Goal: Complete application form: Complete application form

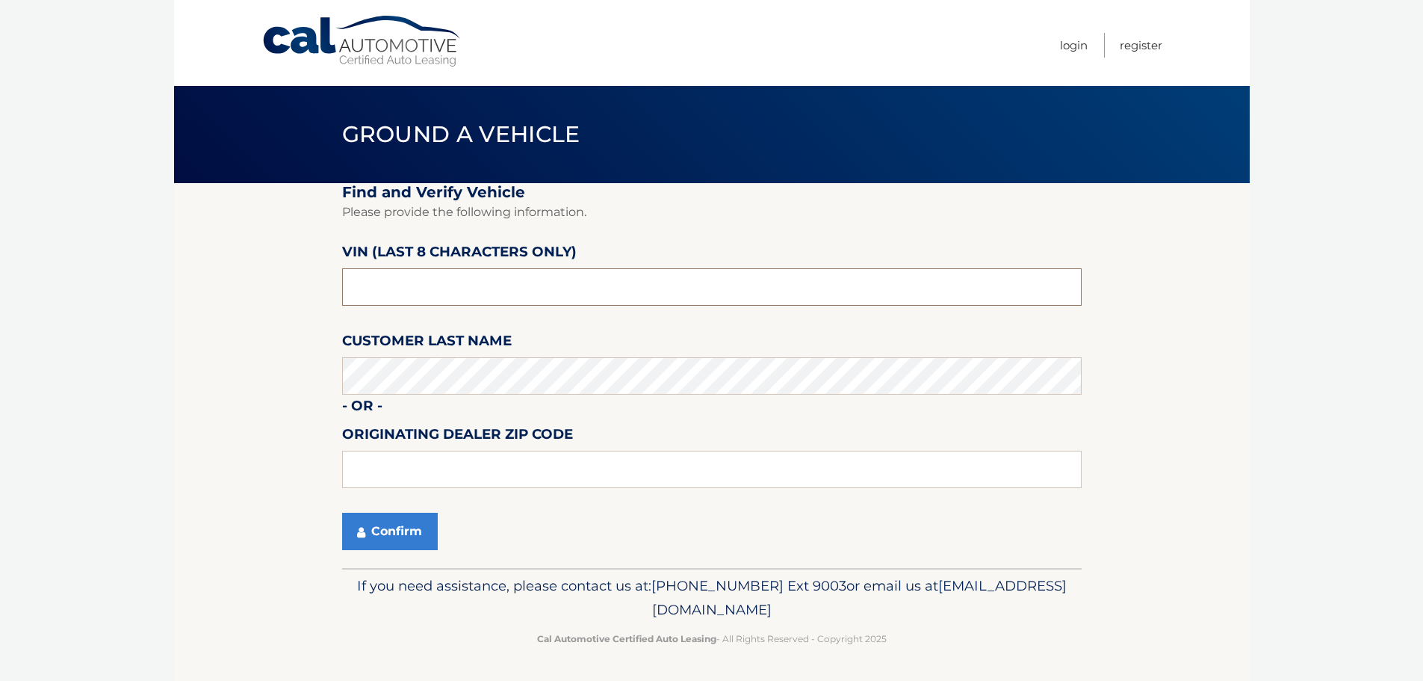
click at [379, 297] on input "text" at bounding box center [712, 286] width 740 height 37
type input "PM706824"
click at [362, 468] on input "text" at bounding box center [712, 468] width 740 height 37
type input "11550"
click at [400, 528] on button "Confirm" at bounding box center [390, 530] width 96 height 37
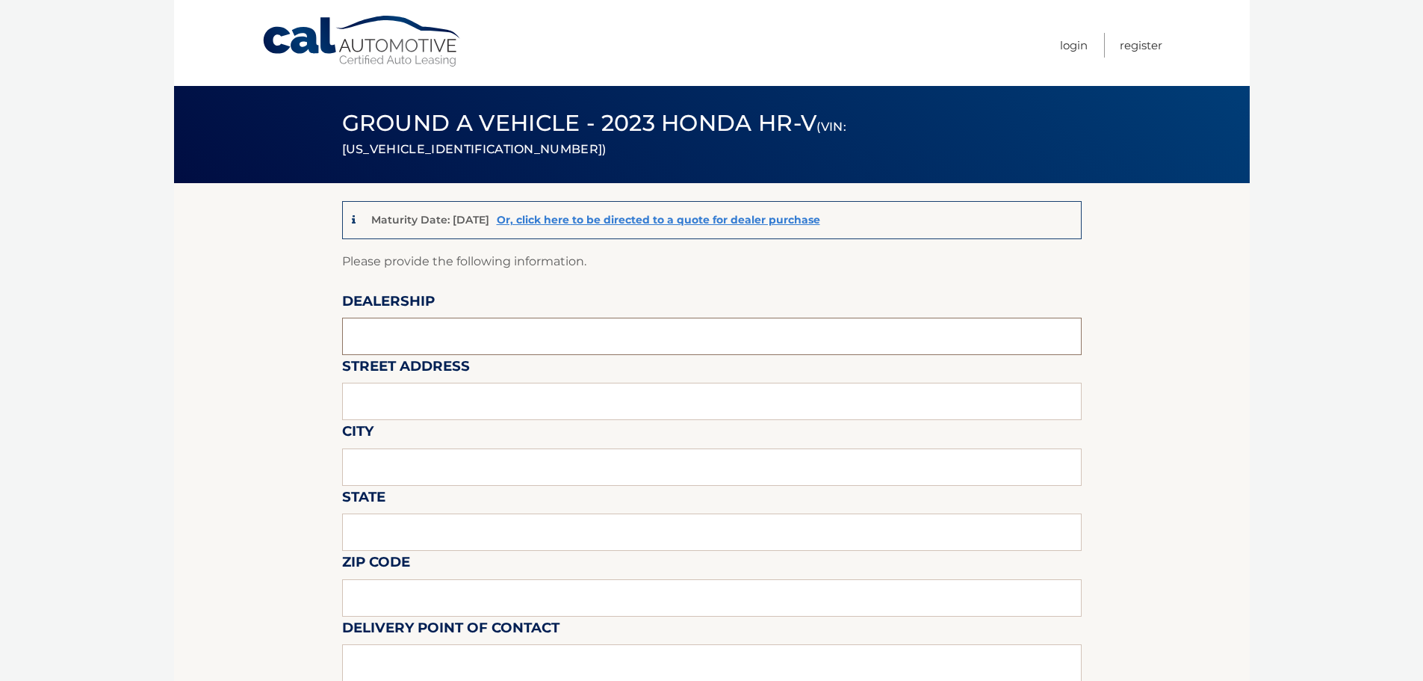
click at [379, 340] on input "text" at bounding box center [712, 335] width 740 height 37
type input "MILLENNIUM HONDA"
type input "[STREET_ADDRESS][PERSON_NAME]"
type input "HEMPSTEAD"
type input "NY"
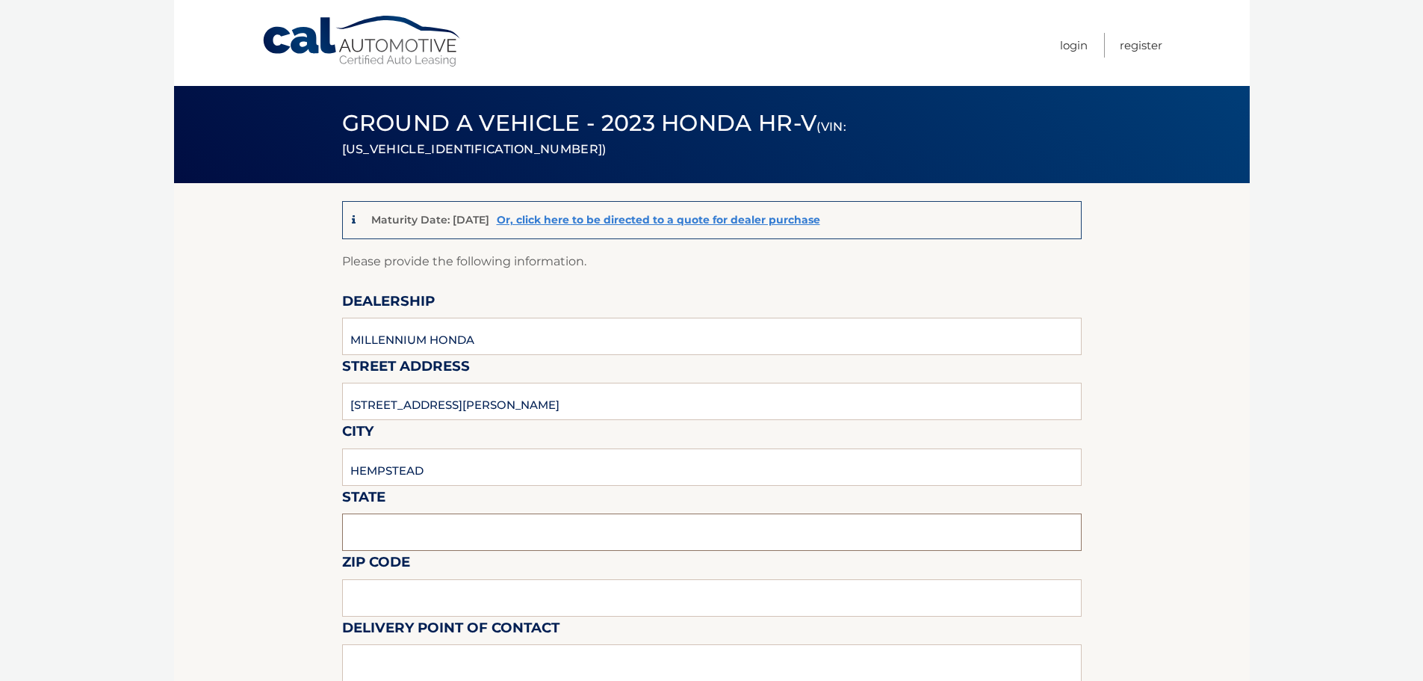
type input "11550"
type input "CASMIL ABREU"
type input "5164812800"
type input "CABREU@AAGNY.NET"
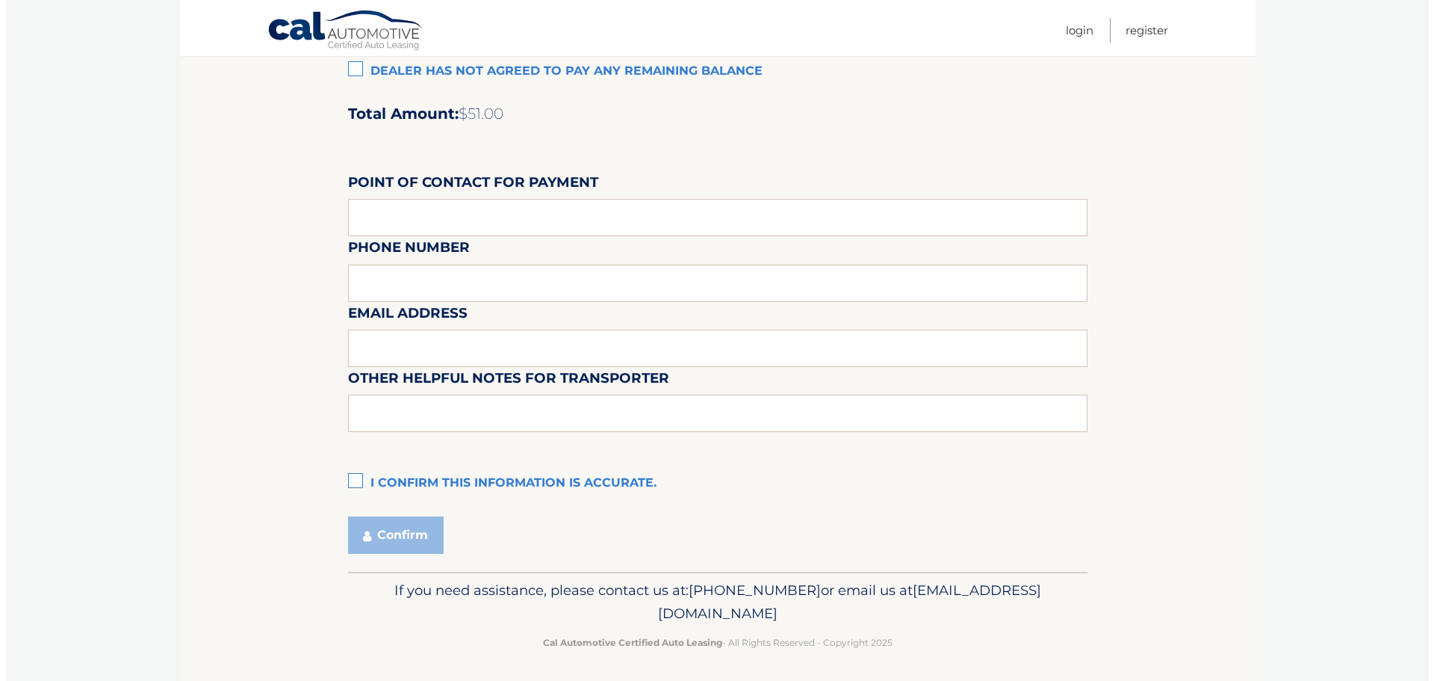
scroll to position [1253, 0]
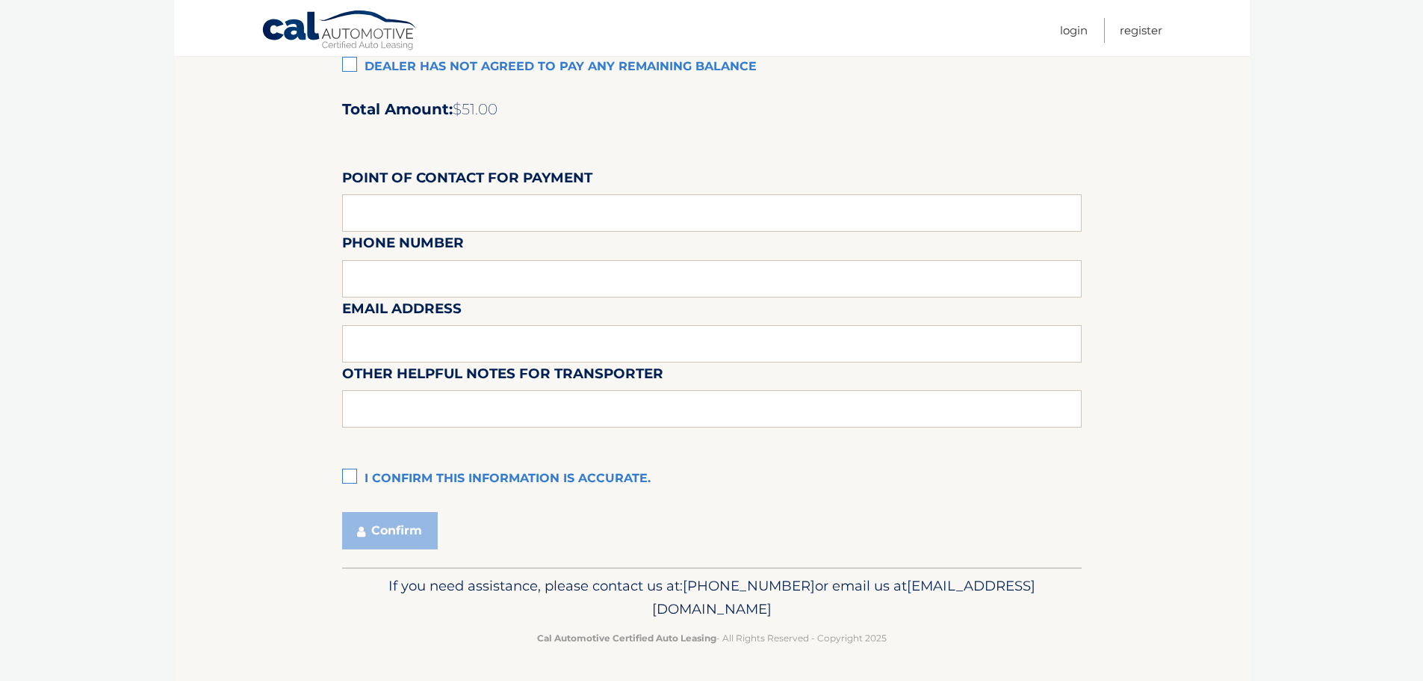
click at [345, 472] on label "I confirm this information is accurate." at bounding box center [712, 479] width 740 height 30
click at [0, 0] on input "I confirm this information is accurate." at bounding box center [0, 0] width 0 height 0
click at [374, 533] on button "Confirm" at bounding box center [390, 530] width 96 height 37
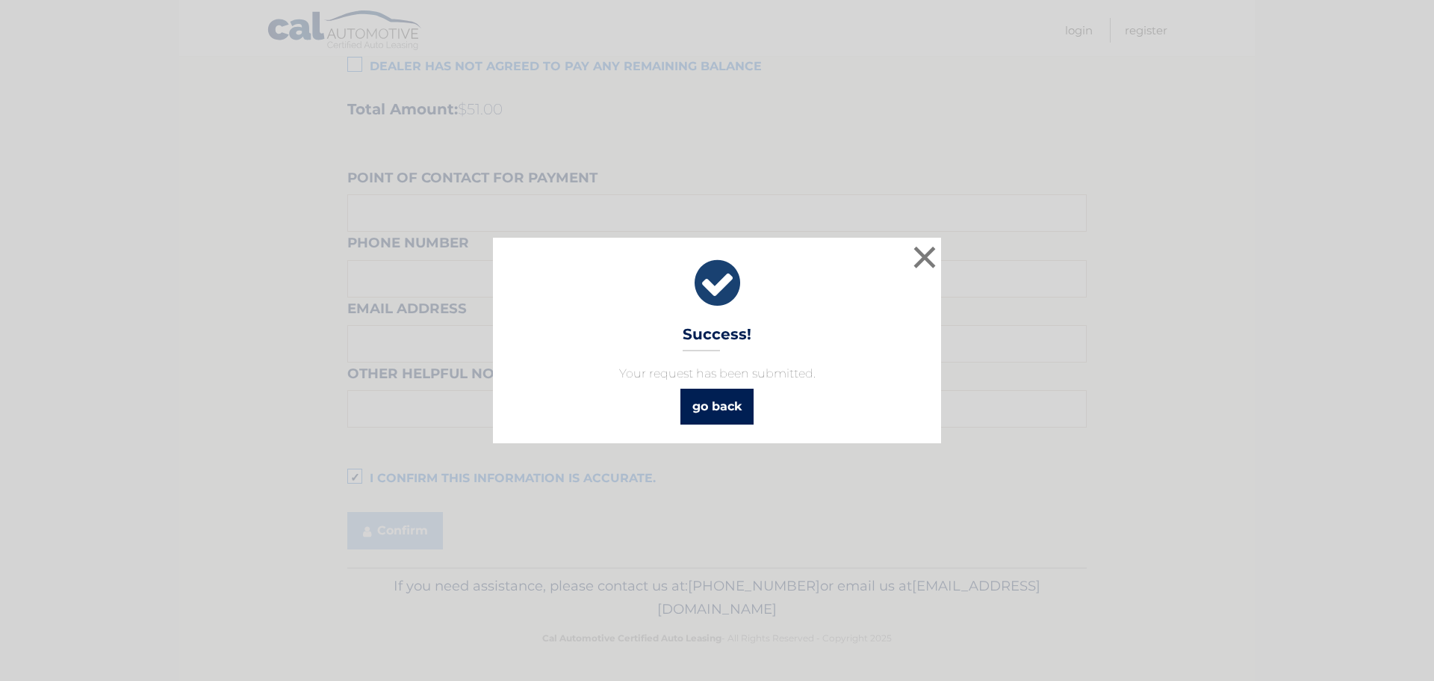
click at [710, 402] on link "go back" at bounding box center [717, 406] width 73 height 36
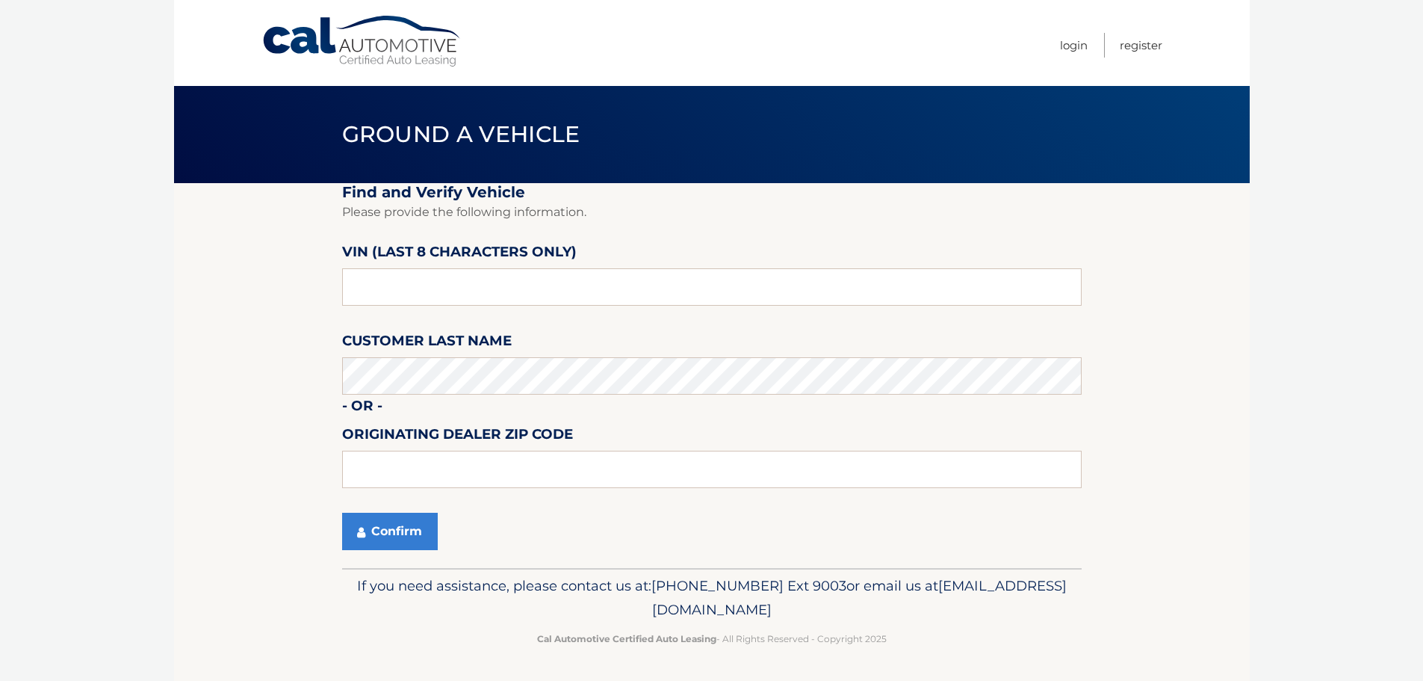
scroll to position [1, 0]
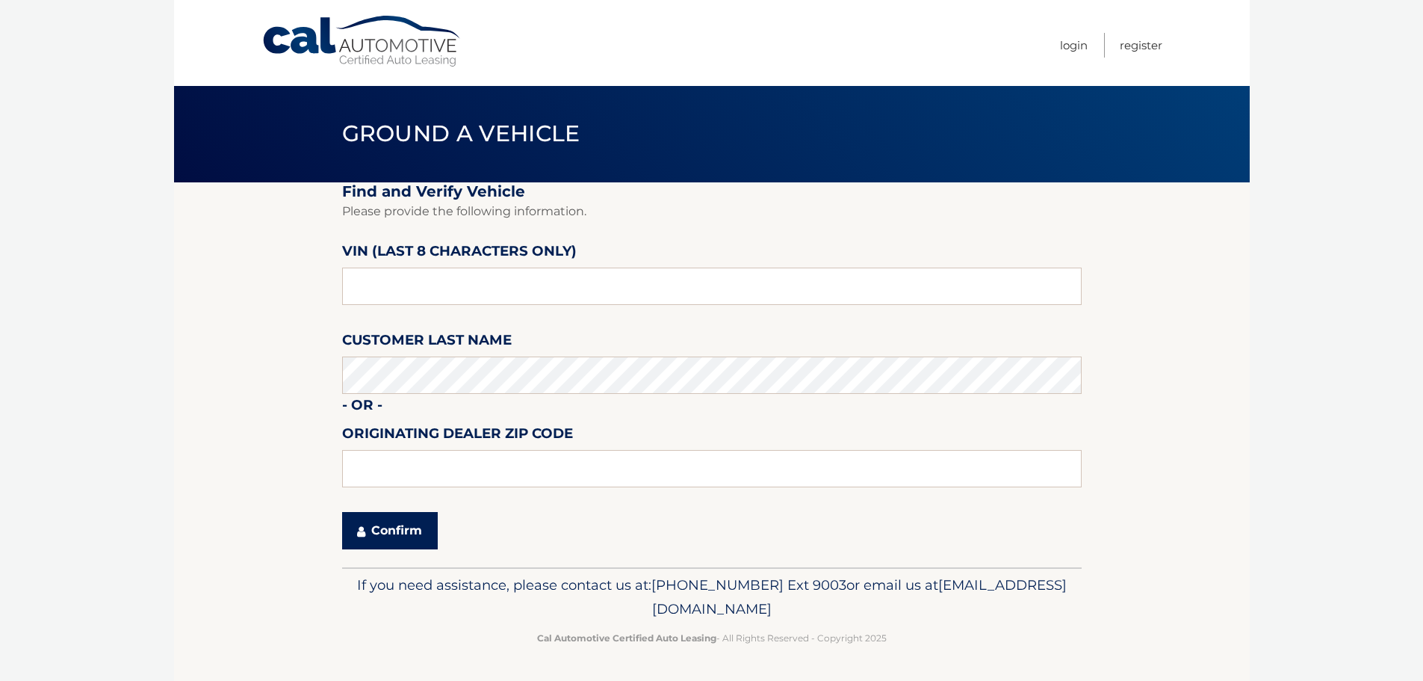
click at [379, 530] on button "Confirm" at bounding box center [390, 530] width 96 height 37
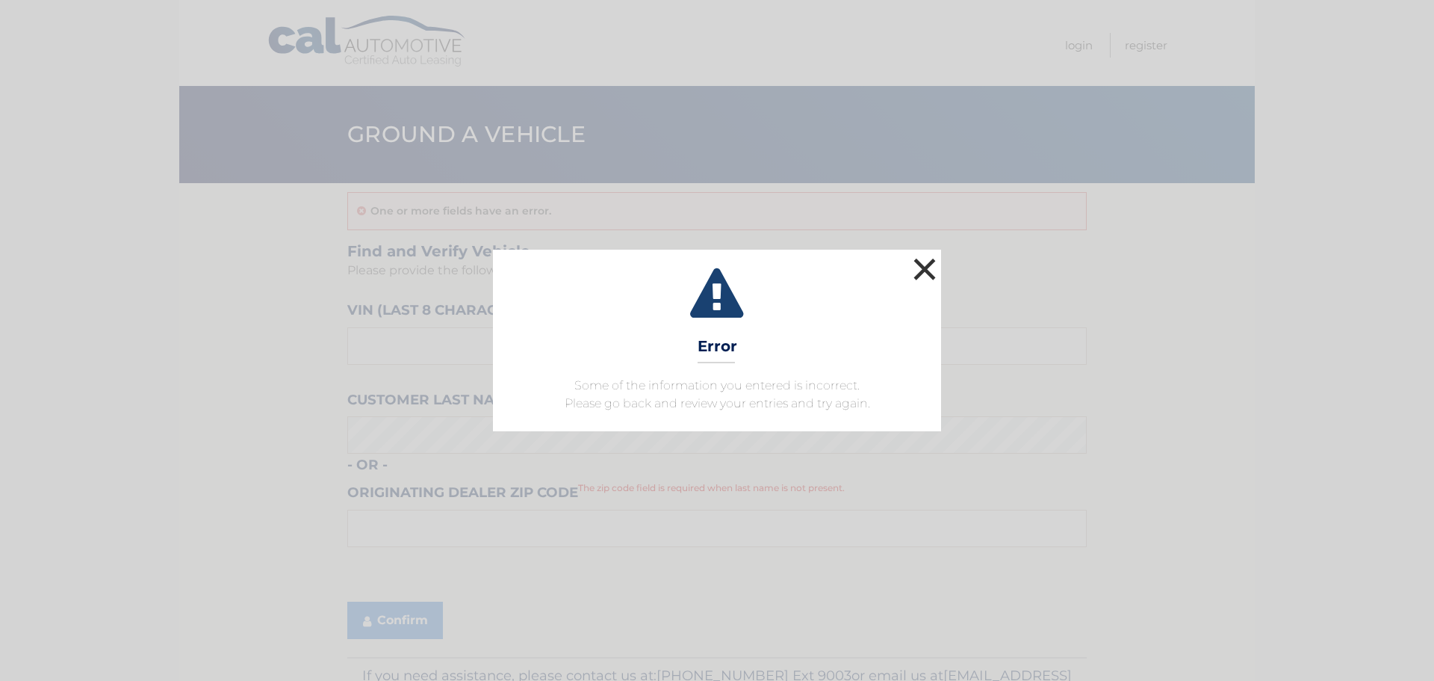
click at [922, 273] on button "×" at bounding box center [925, 269] width 30 height 30
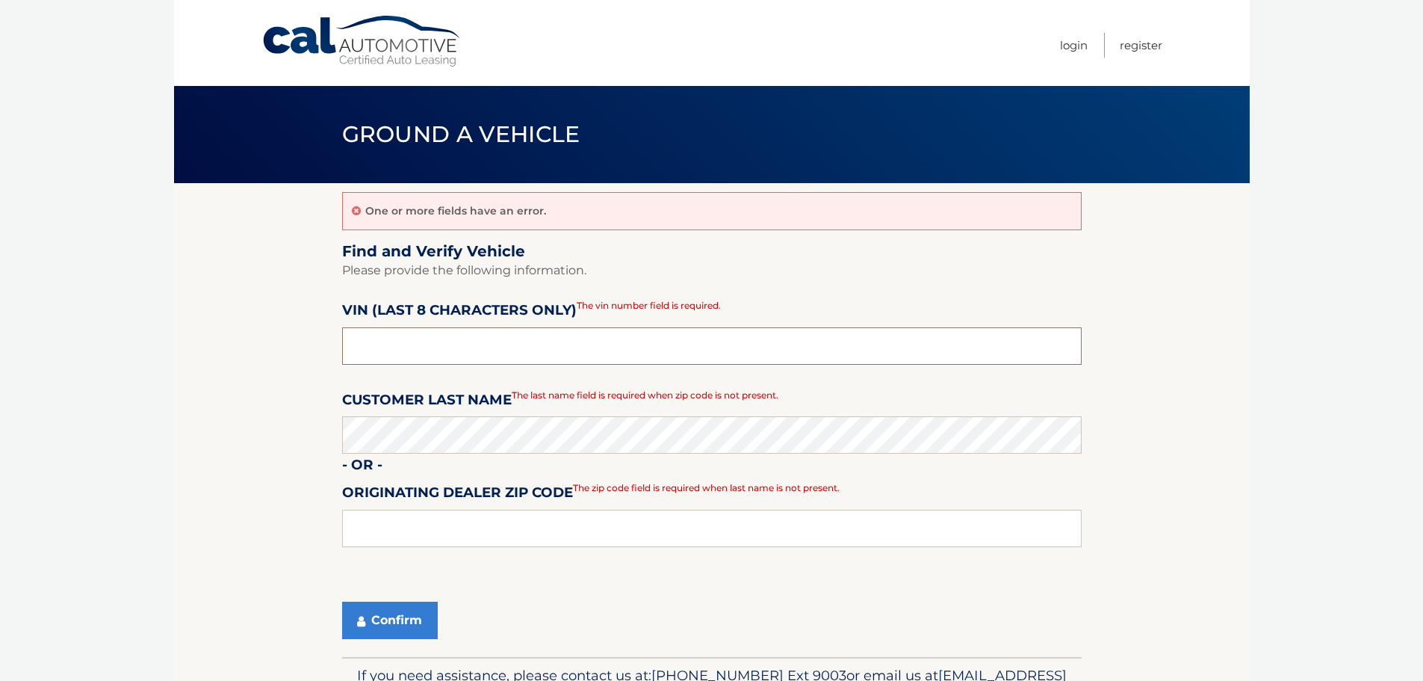
click at [496, 356] on input "text" at bounding box center [712, 345] width 740 height 37
type input "NM758168"
click at [435, 530] on input "text" at bounding box center [712, 527] width 740 height 37
type input "11550"
click at [377, 618] on button "Confirm" at bounding box center [390, 619] width 96 height 37
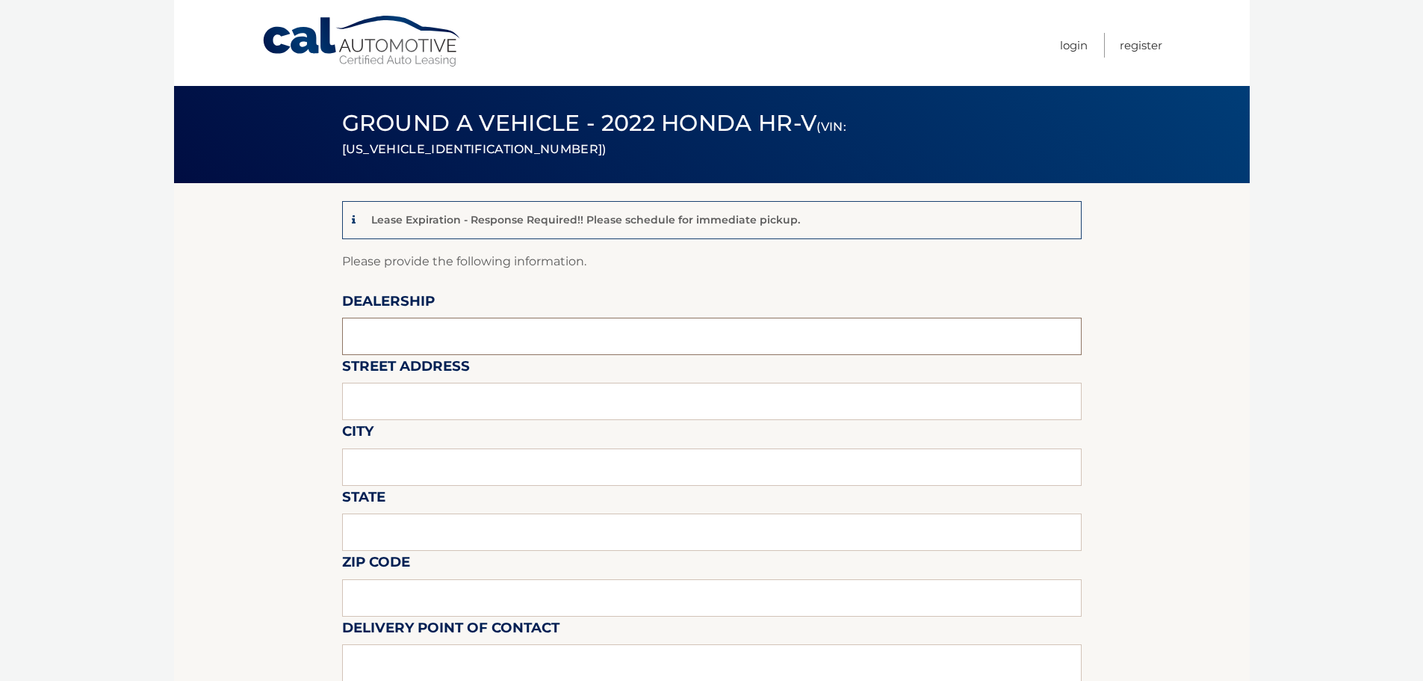
click at [423, 332] on input "text" at bounding box center [712, 335] width 740 height 37
type input "MILLENNIUM HONDA"
type input "[STREET_ADDRESS][PERSON_NAME]"
type input "HEMPSTEAD"
type input "NY"
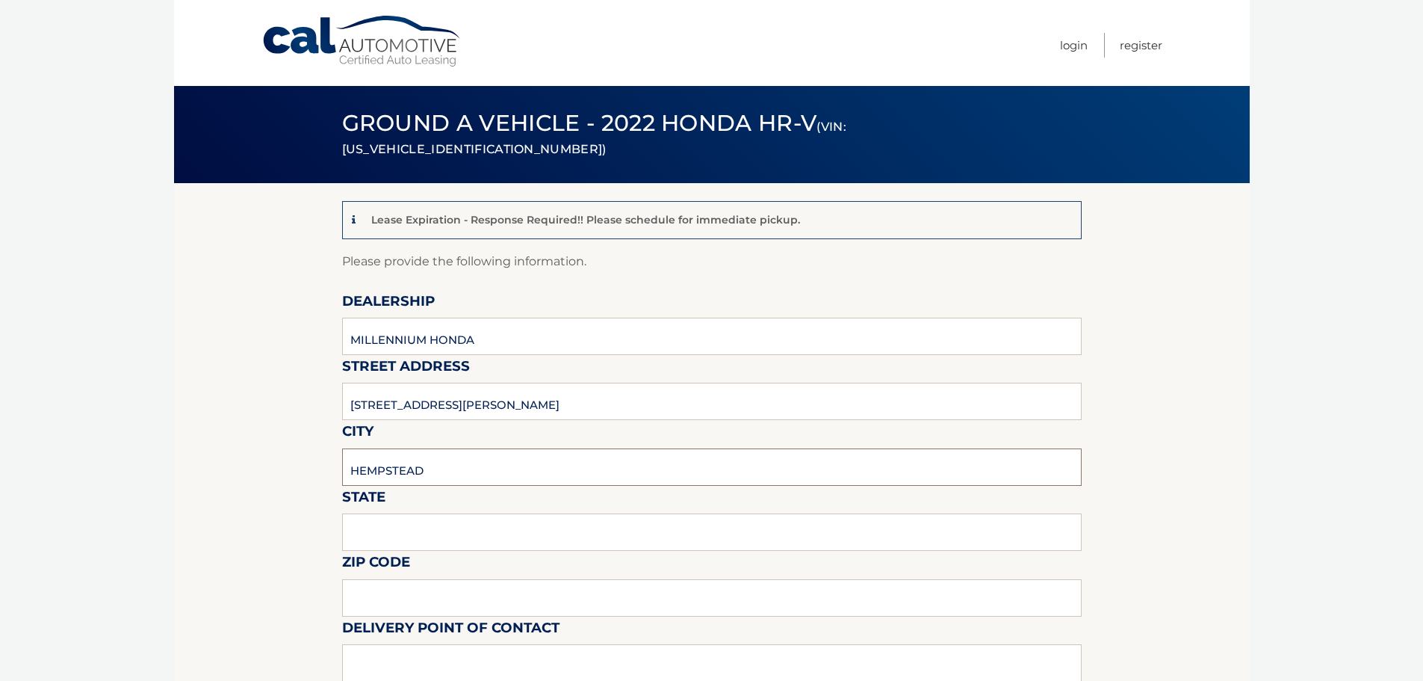
type input "11550"
type input "CASMIL ABREU"
type input "5164812800"
type input "CABREU@AAGNY.NET"
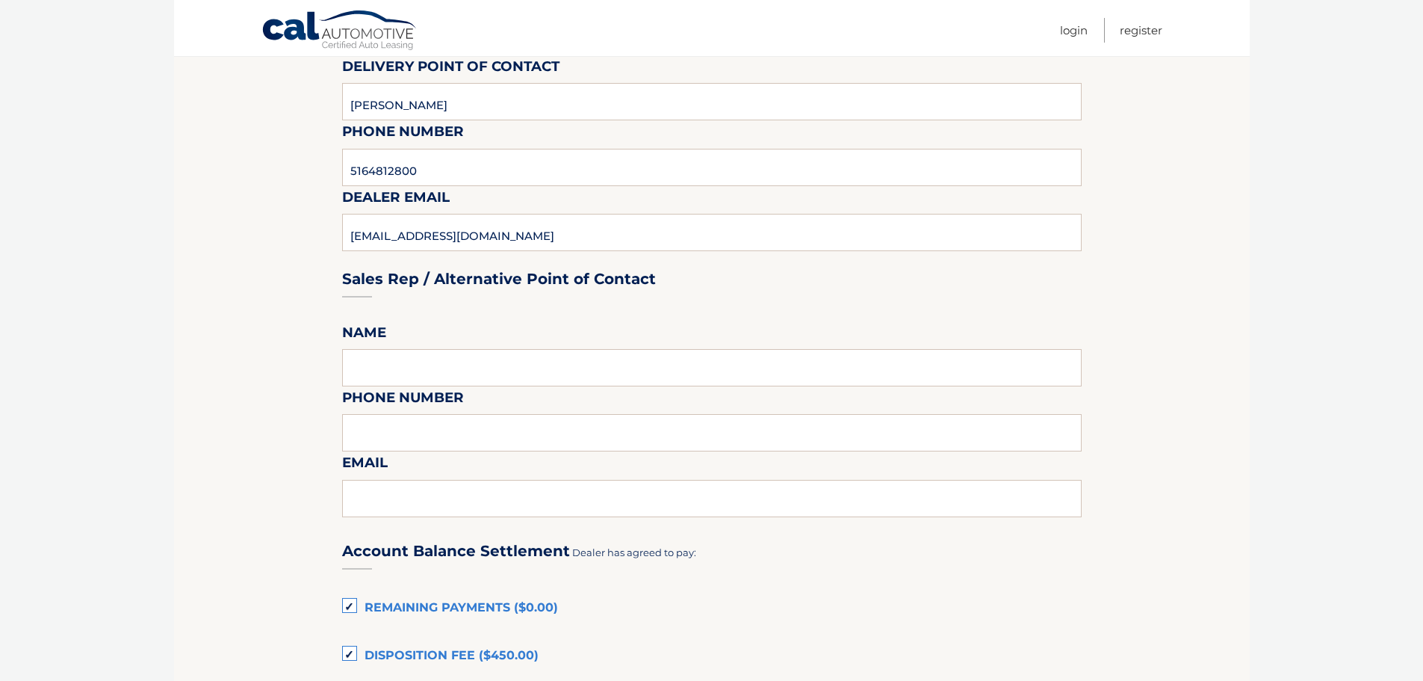
scroll to position [672, 0]
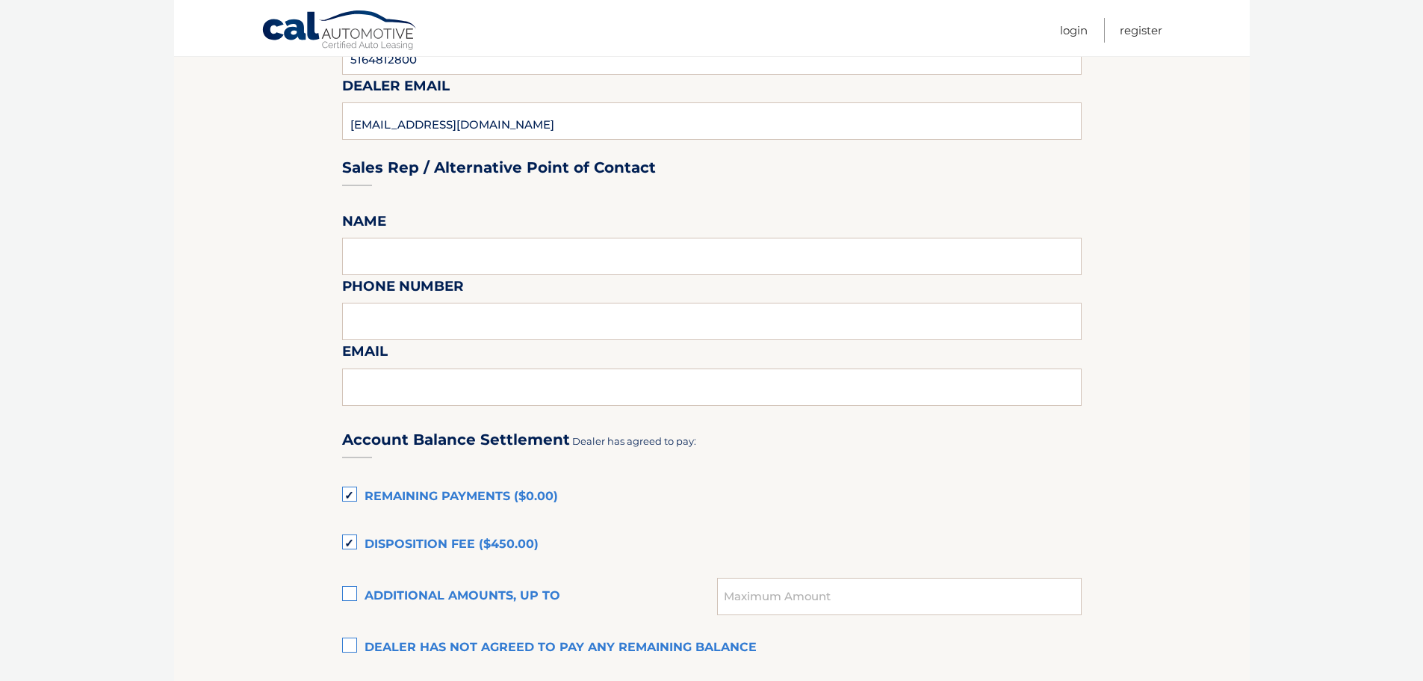
click at [353, 550] on label "Disposition Fee ($450.00)" at bounding box center [712, 545] width 740 height 30
click at [0, 0] on input "Disposition Fee ($450.00)" at bounding box center [0, 0] width 0 height 0
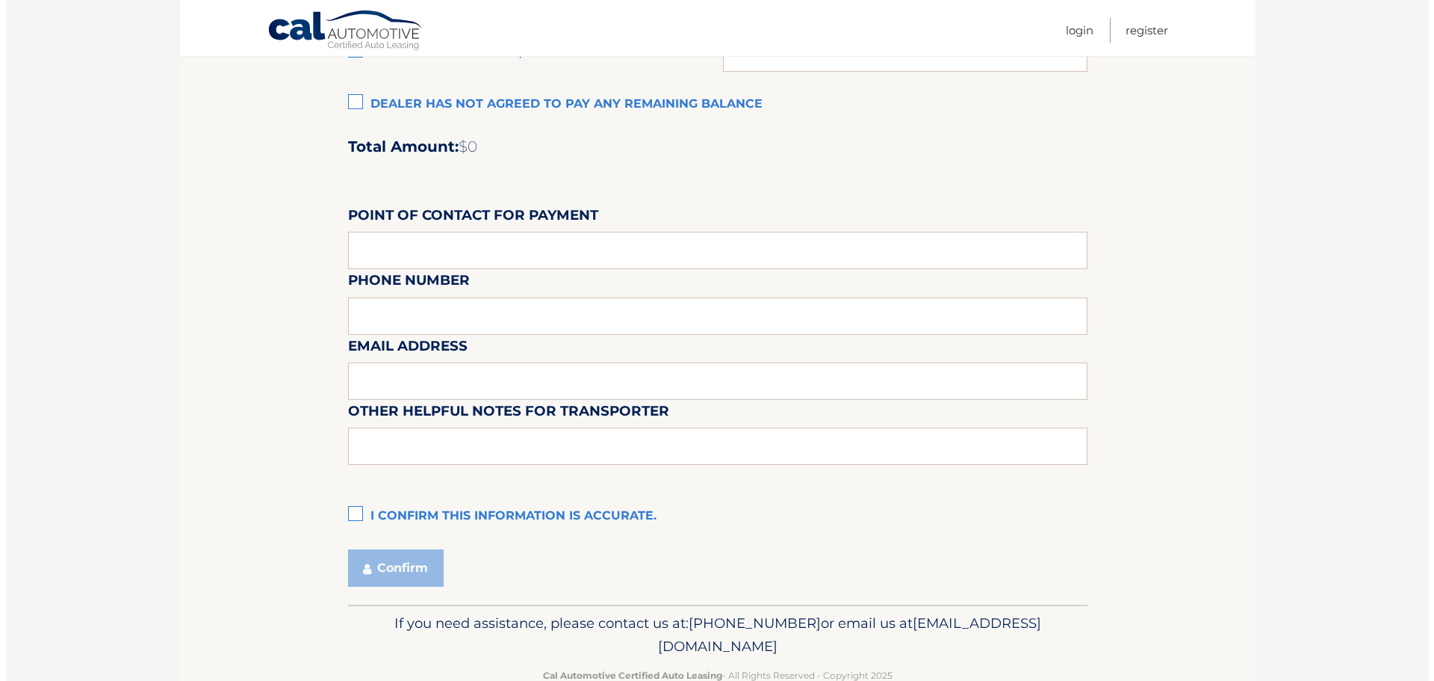
scroll to position [1253, 0]
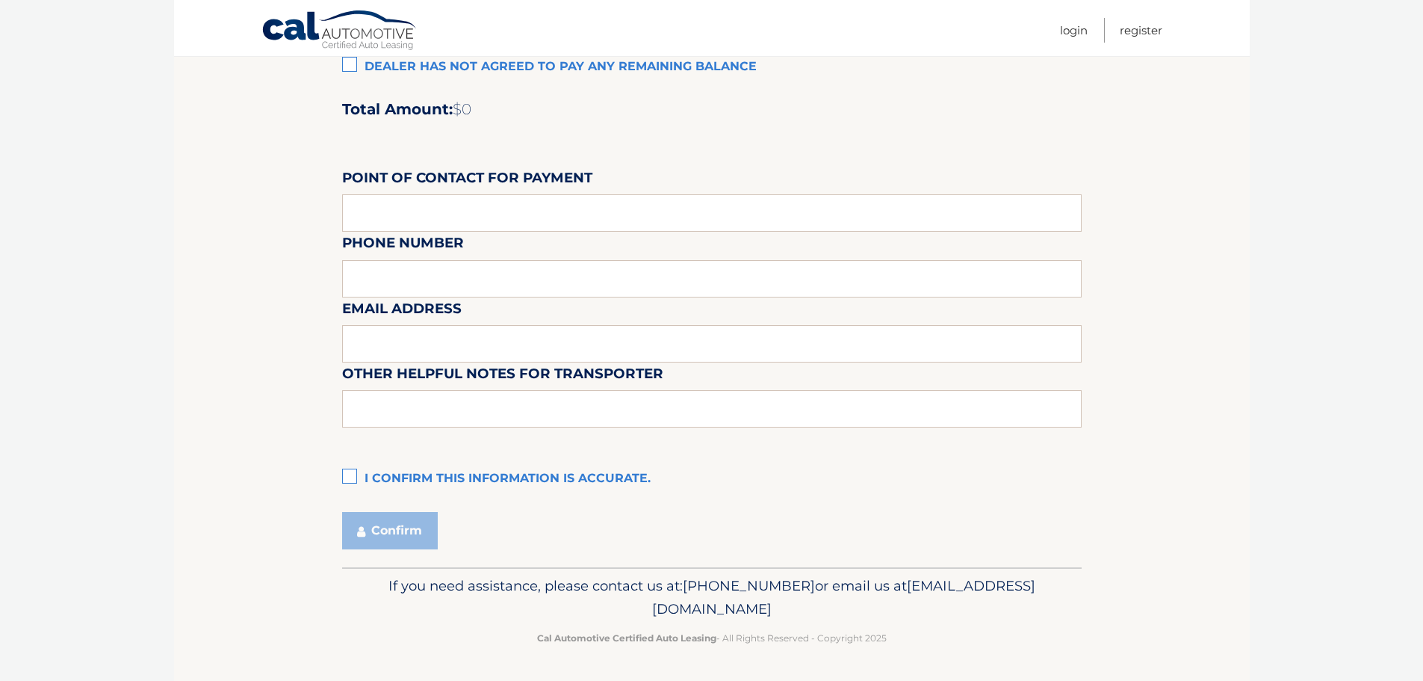
click at [352, 477] on label "I confirm this information is accurate." at bounding box center [712, 479] width 740 height 30
click at [0, 0] on input "I confirm this information is accurate." at bounding box center [0, 0] width 0 height 0
click at [386, 530] on button "Confirm" at bounding box center [390, 530] width 96 height 37
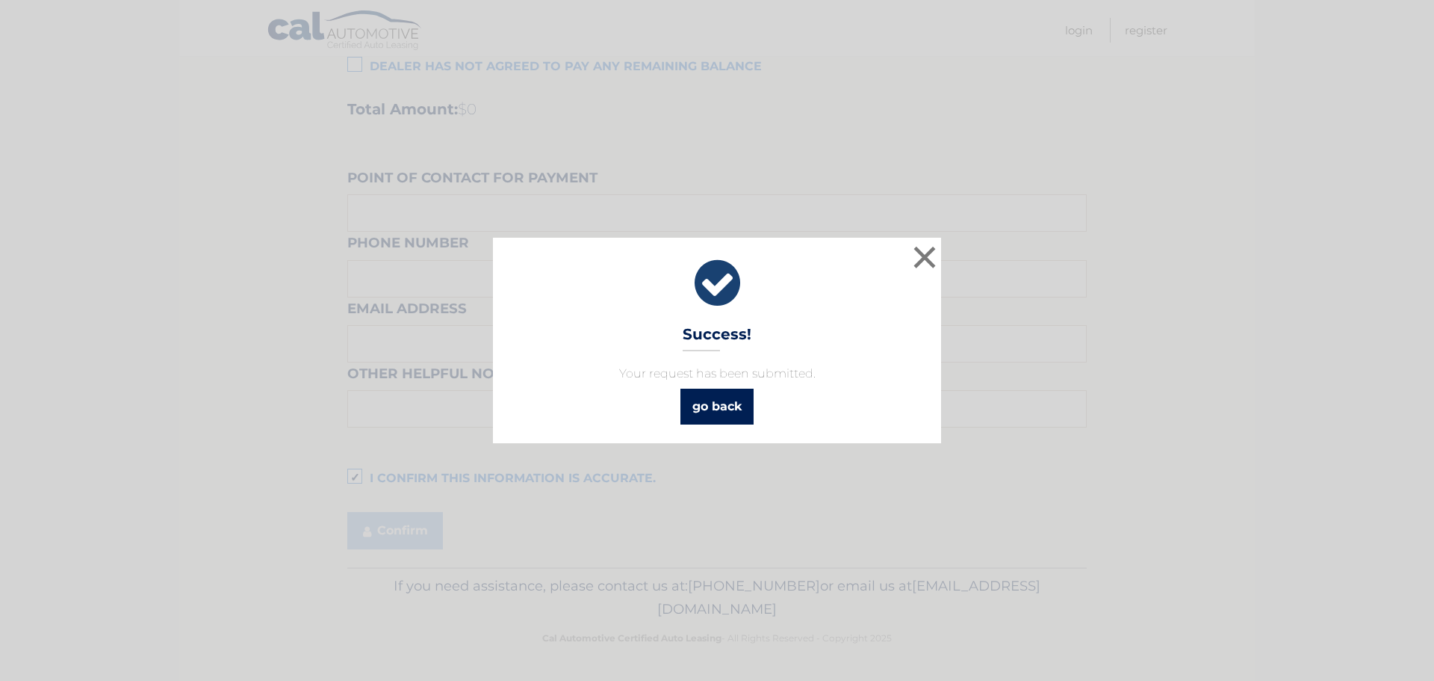
click at [723, 415] on link "go back" at bounding box center [717, 406] width 73 height 36
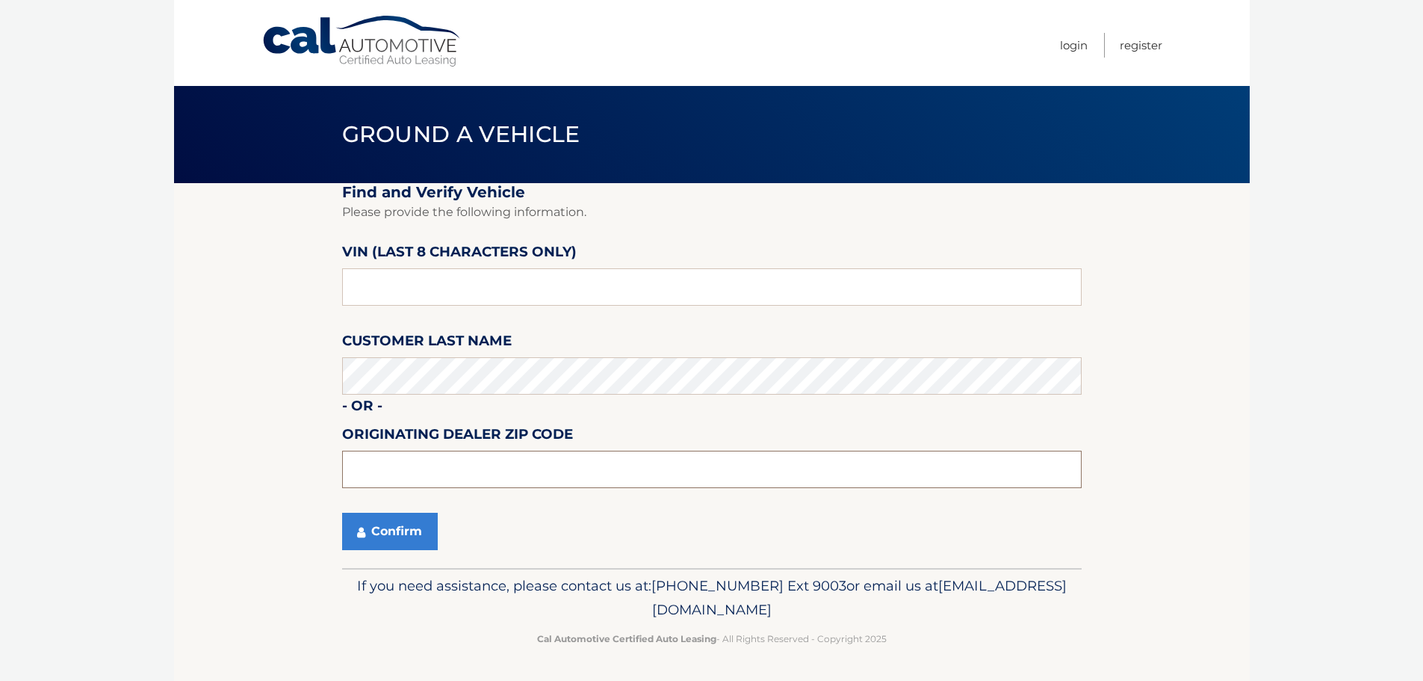
click at [398, 460] on input "text" at bounding box center [712, 468] width 740 height 37
type input "11550"
click at [389, 529] on button "Confirm" at bounding box center [390, 530] width 96 height 37
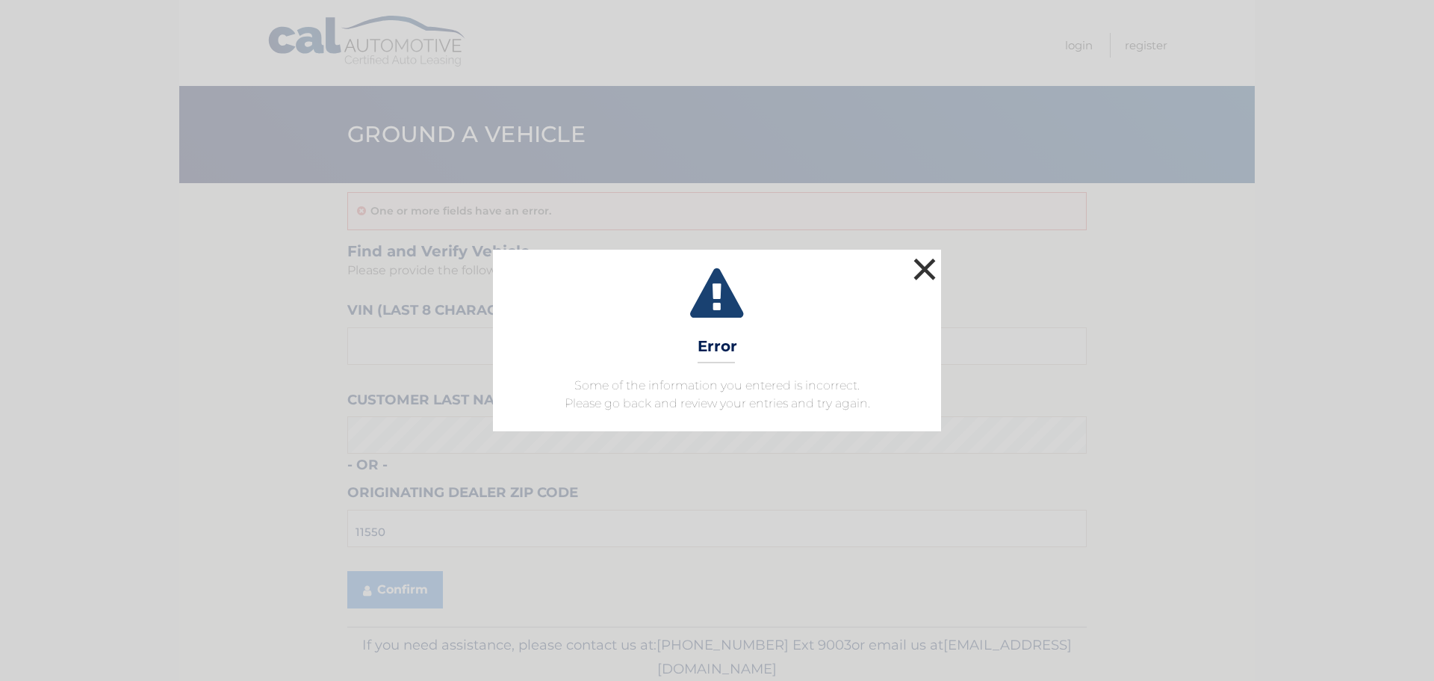
click at [922, 268] on button "×" at bounding box center [925, 269] width 30 height 30
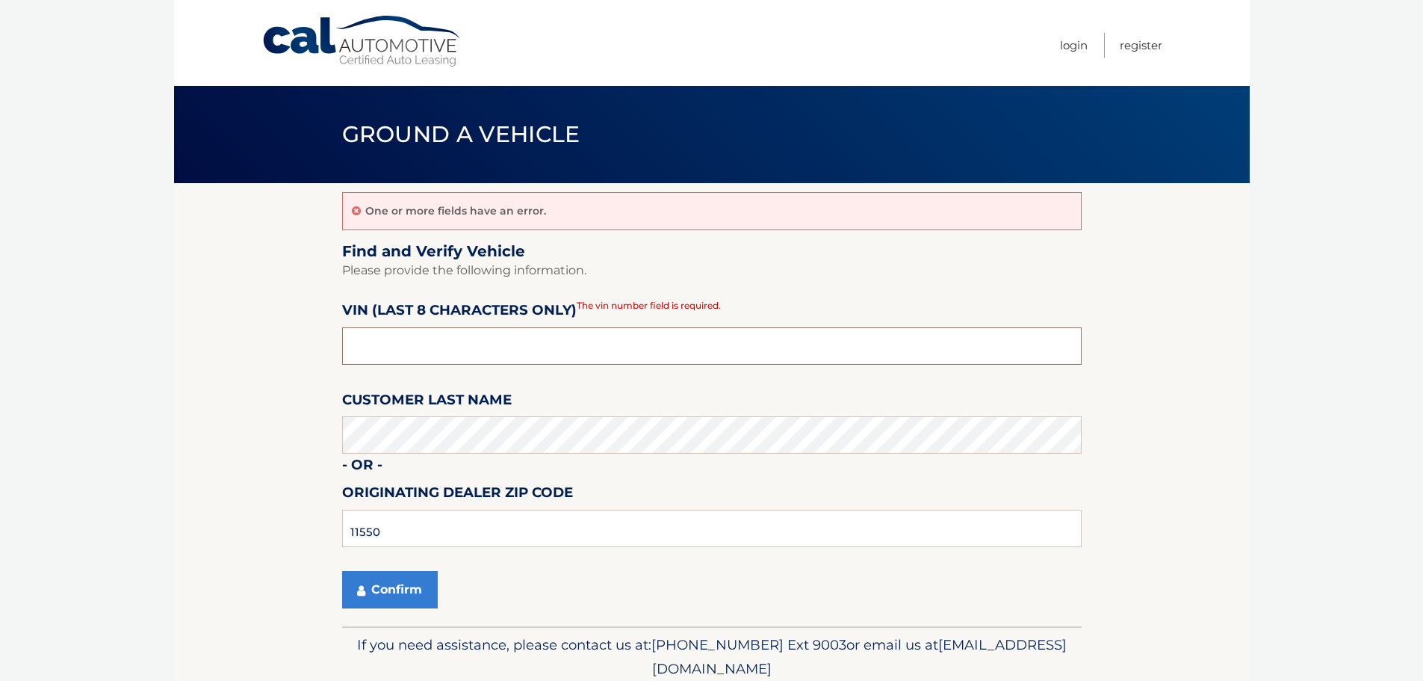
click at [373, 344] on input "text" at bounding box center [712, 345] width 740 height 37
type input "PM709798"
click at [368, 589] on button "Confirm" at bounding box center [390, 589] width 96 height 37
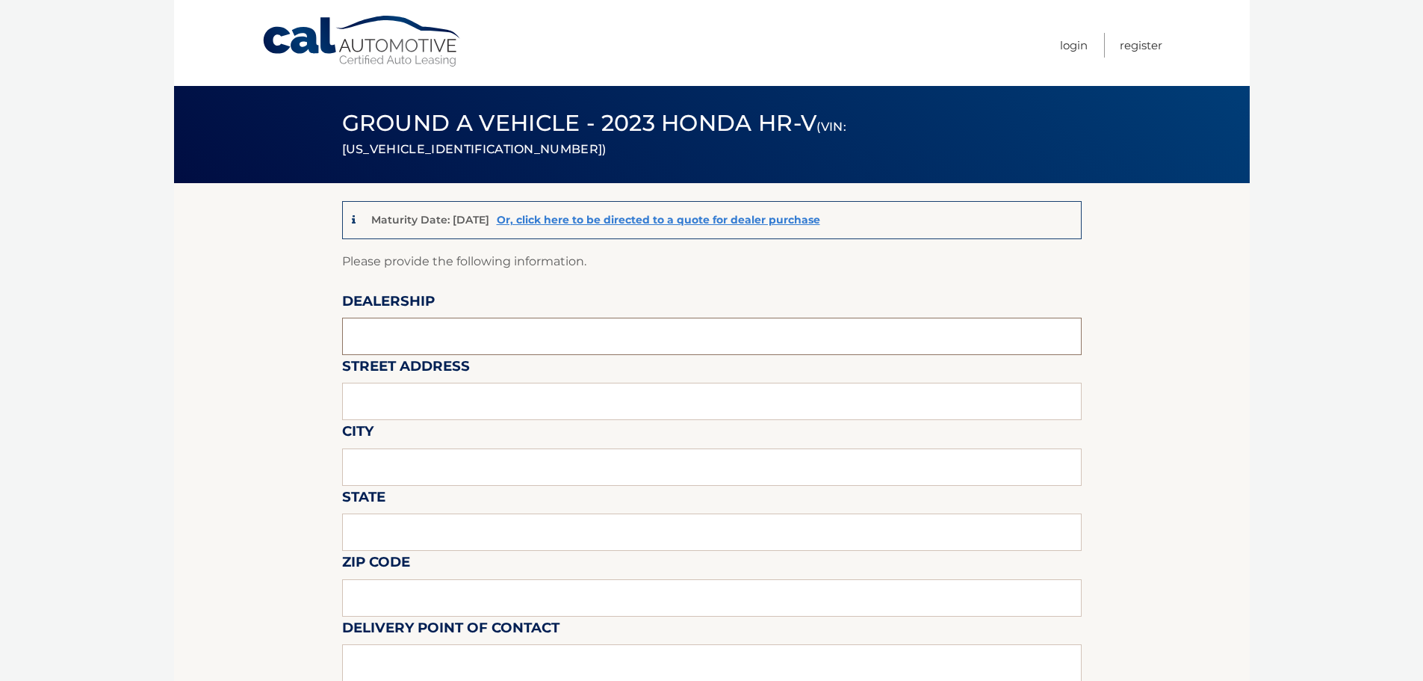
click at [379, 338] on input "text" at bounding box center [712, 335] width 740 height 37
type input "MILLENNIUM HONDA"
type input "[STREET_ADDRESS][PERSON_NAME]"
type input "HEMPSTEAD"
type input "NY"
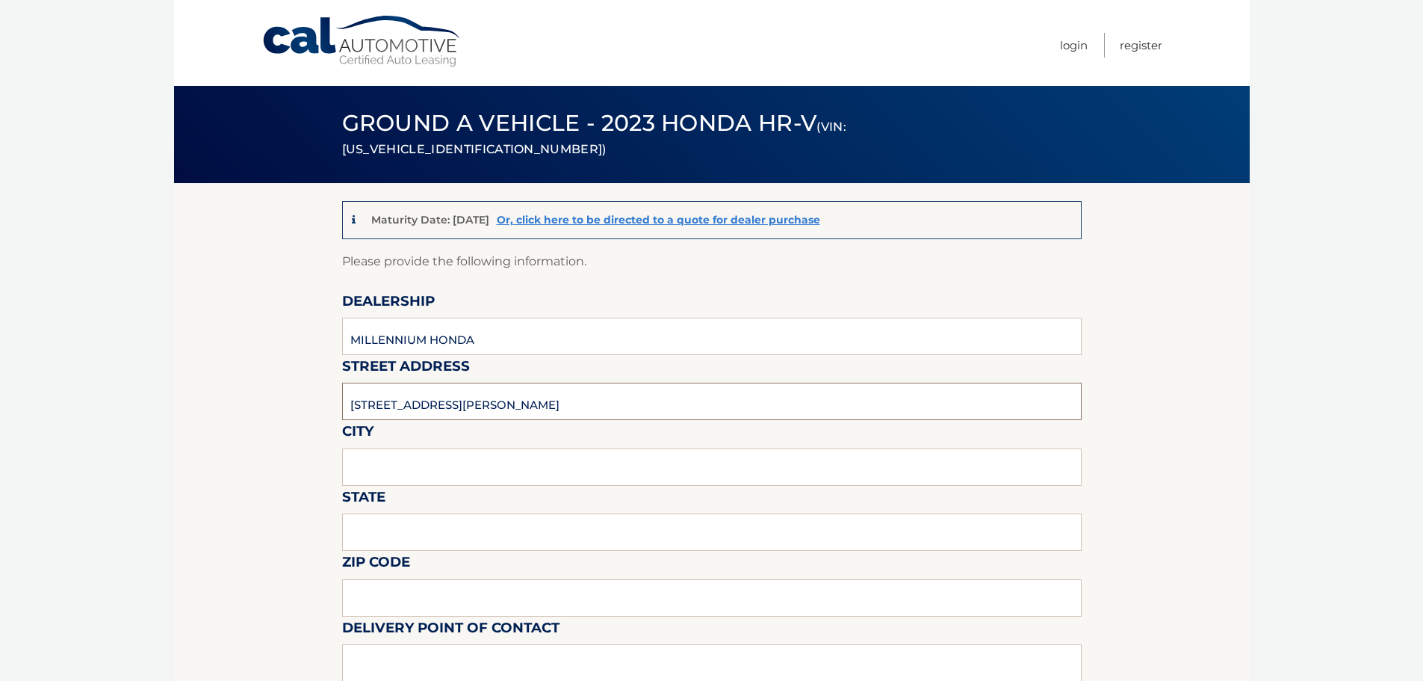
type input "11550"
type input "CASMIL ABREU"
type input "5164812800"
type input "CABREU@AAGNY.NET"
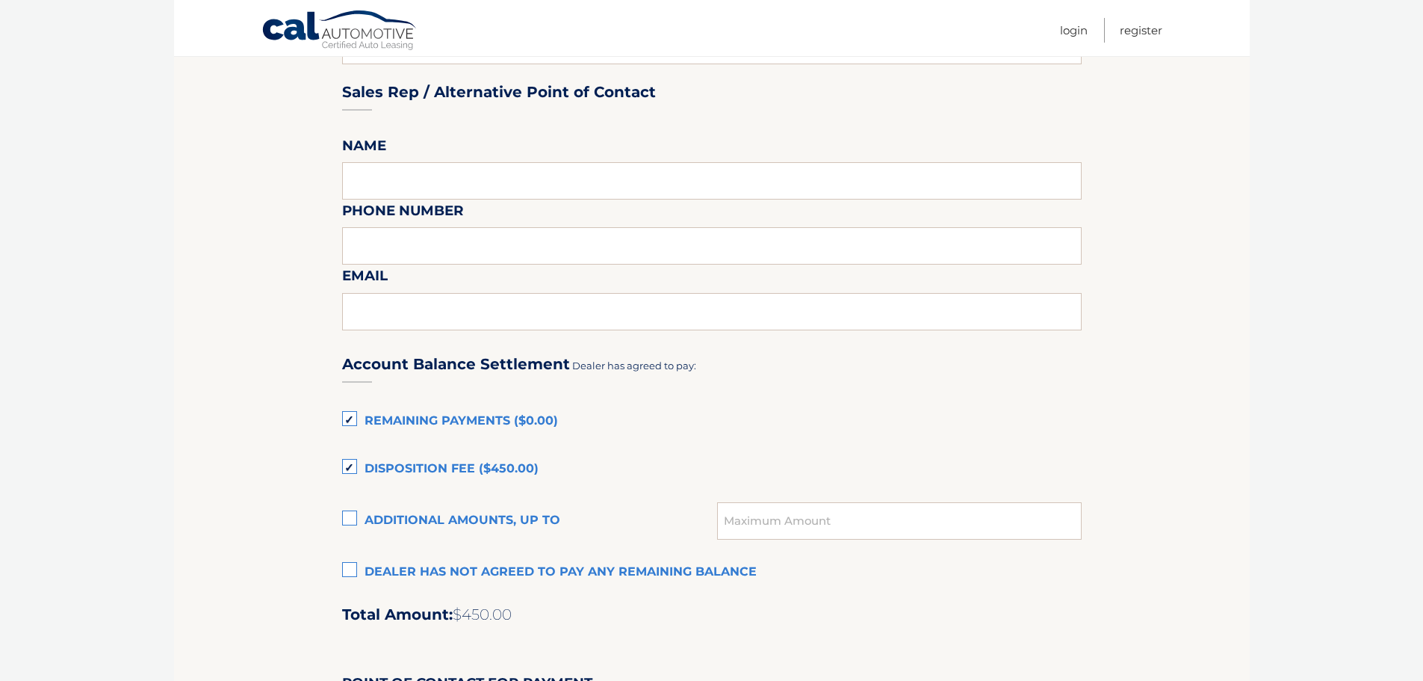
scroll to position [822, 0]
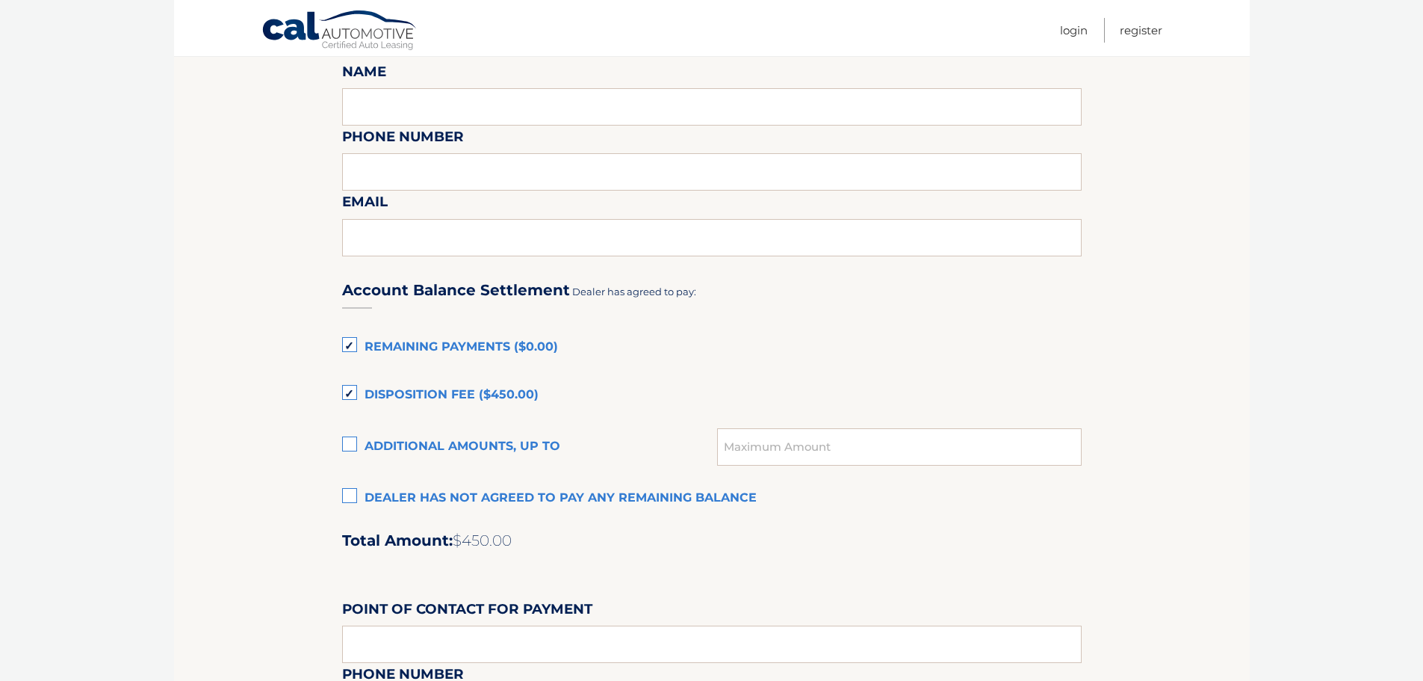
click at [357, 387] on label "Disposition Fee ($450.00)" at bounding box center [712, 395] width 740 height 30
click at [0, 0] on input "Disposition Fee ($450.00)" at bounding box center [0, 0] width 0 height 0
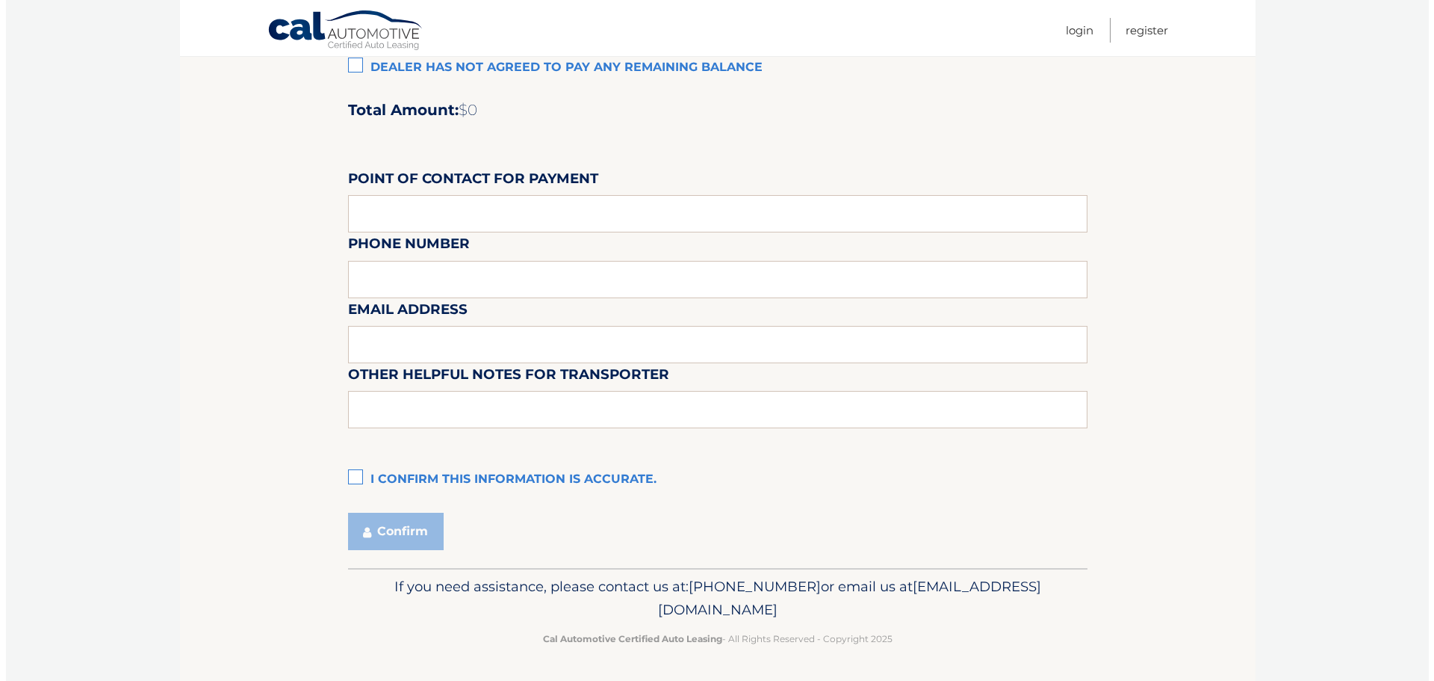
scroll to position [1253, 0]
click at [356, 473] on label "I confirm this information is accurate." at bounding box center [712, 479] width 740 height 30
click at [0, 0] on input "I confirm this information is accurate." at bounding box center [0, 0] width 0 height 0
click at [388, 533] on button "Confirm" at bounding box center [390, 530] width 96 height 37
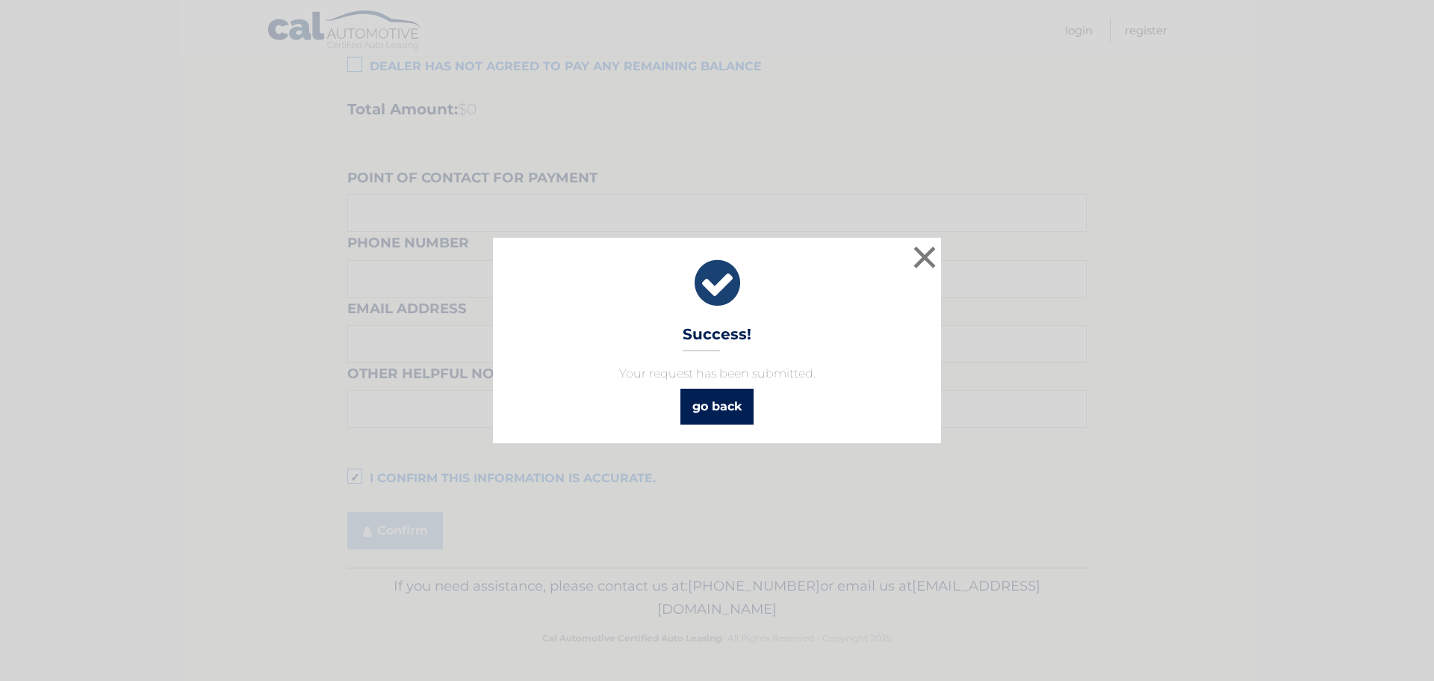
click at [734, 406] on link "go back" at bounding box center [717, 406] width 73 height 36
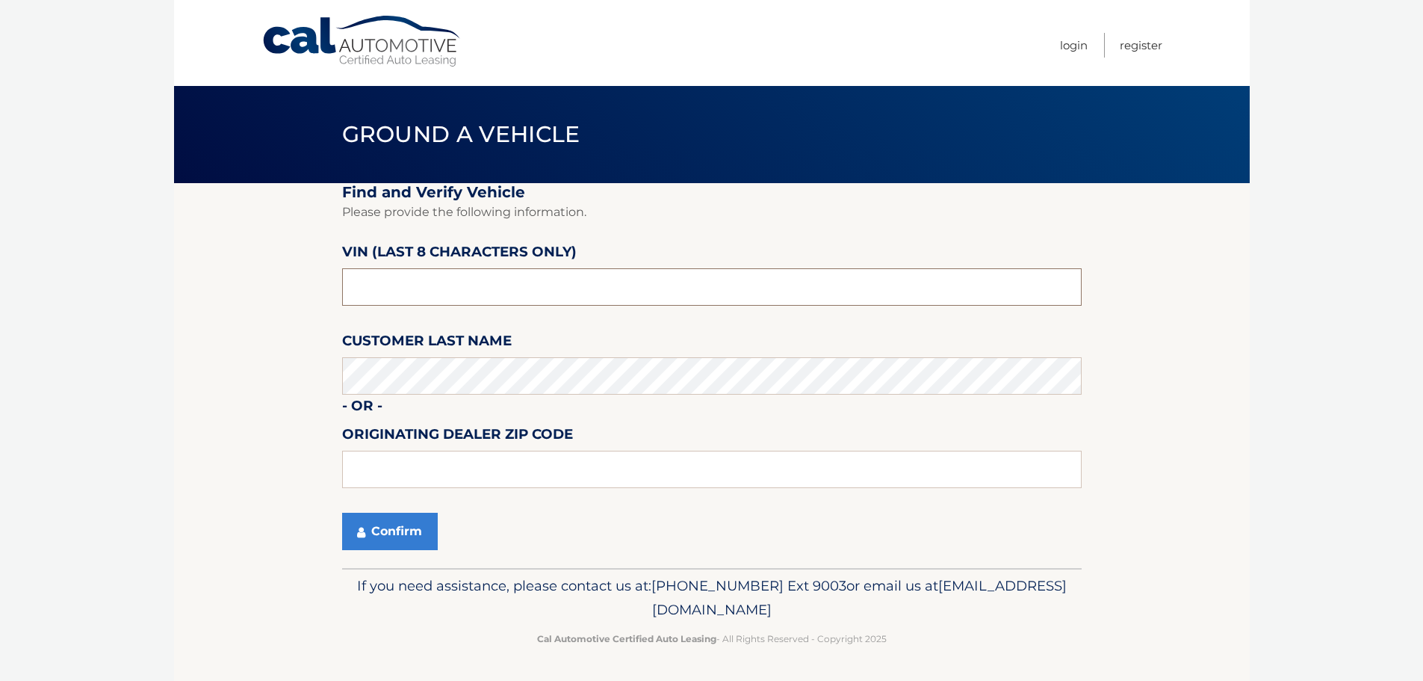
click at [398, 288] on input "text" at bounding box center [712, 286] width 740 height 37
type input "PM710407"
click at [389, 533] on button "Confirm" at bounding box center [390, 530] width 96 height 37
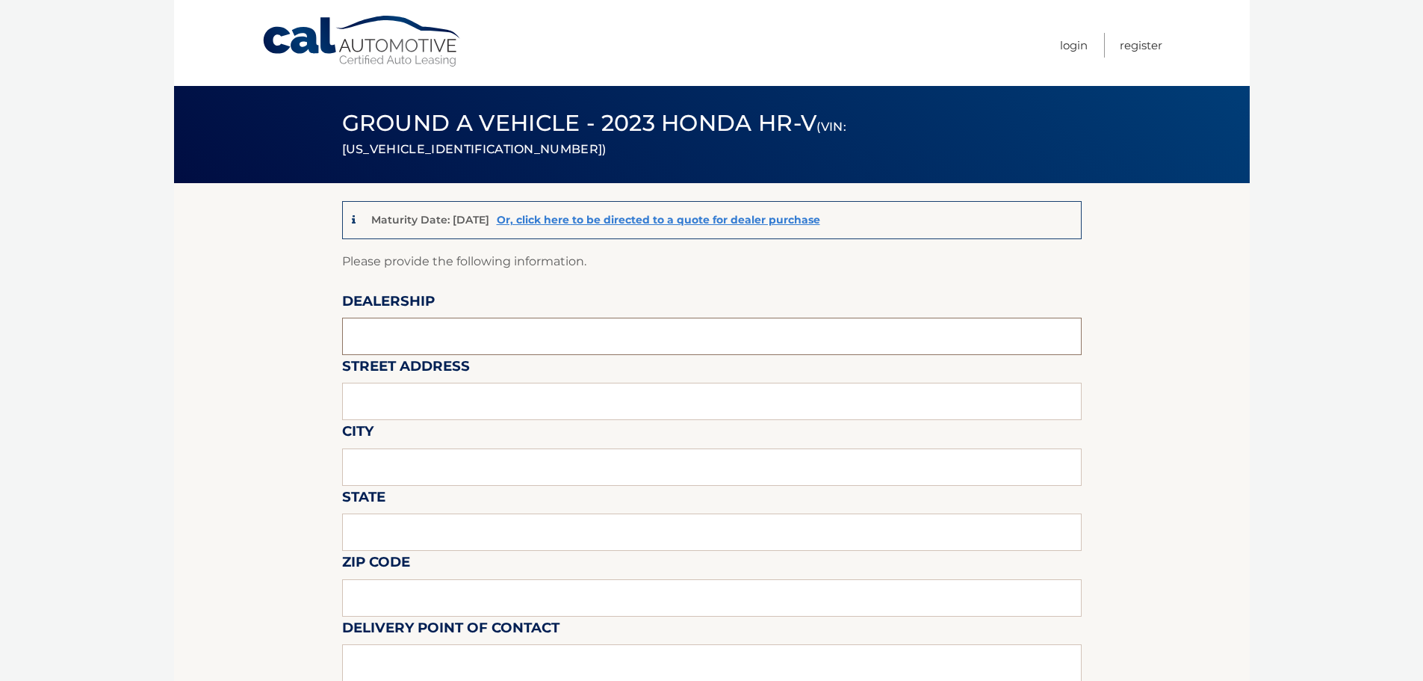
click at [418, 334] on input "text" at bounding box center [712, 335] width 740 height 37
type input "MILLENNIUM HONDA"
type input "286 N. FRANKLIN ST"
type input "HEMPSTEAD"
type input "NY"
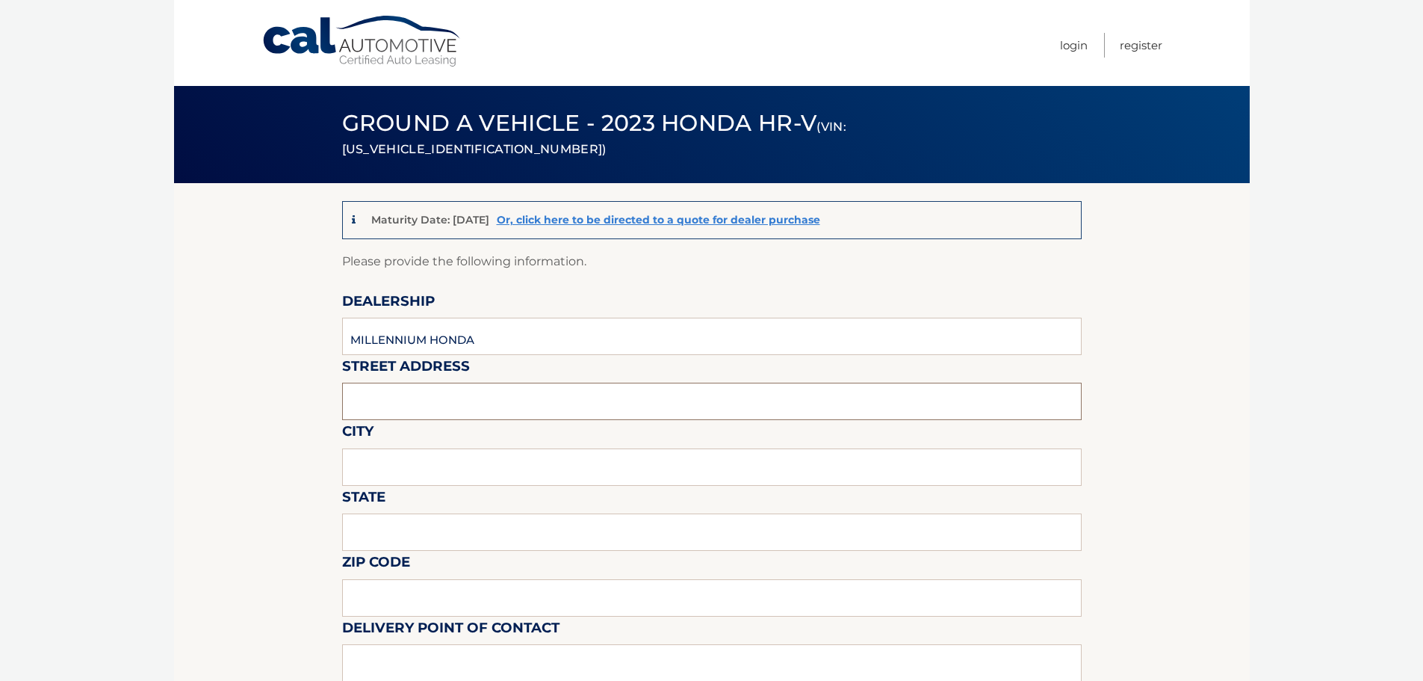
type input "11550"
type input "CASMIL ABREU"
type input "5164812800"
type input "CABREU@AAGNY.NET"
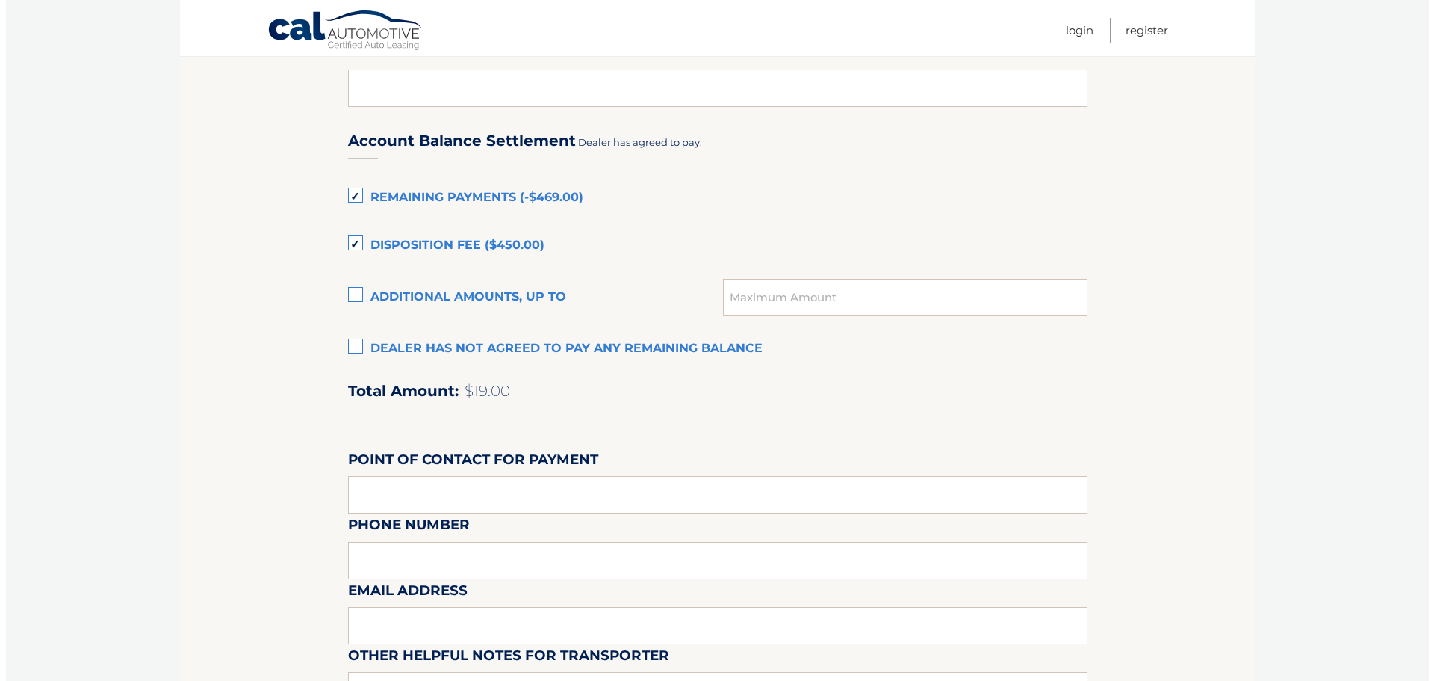
scroll to position [1195, 0]
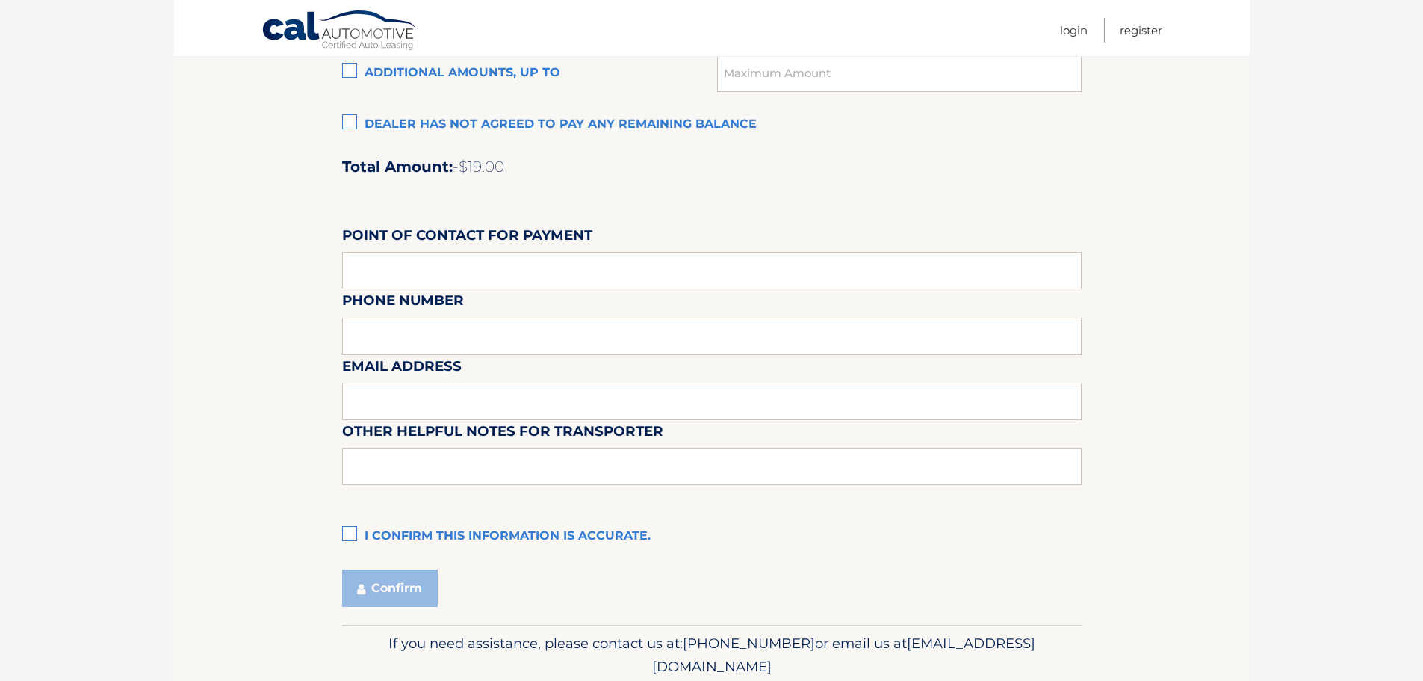
drag, startPoint x: 353, startPoint y: 530, endPoint x: 373, endPoint y: 562, distance: 37.5
click at [353, 531] on label "I confirm this information is accurate." at bounding box center [712, 536] width 740 height 30
click at [0, 0] on input "I confirm this information is accurate." at bounding box center [0, 0] width 0 height 0
click at [395, 592] on button "Confirm" at bounding box center [390, 587] width 96 height 37
